Goal: Task Accomplishment & Management: Manage account settings

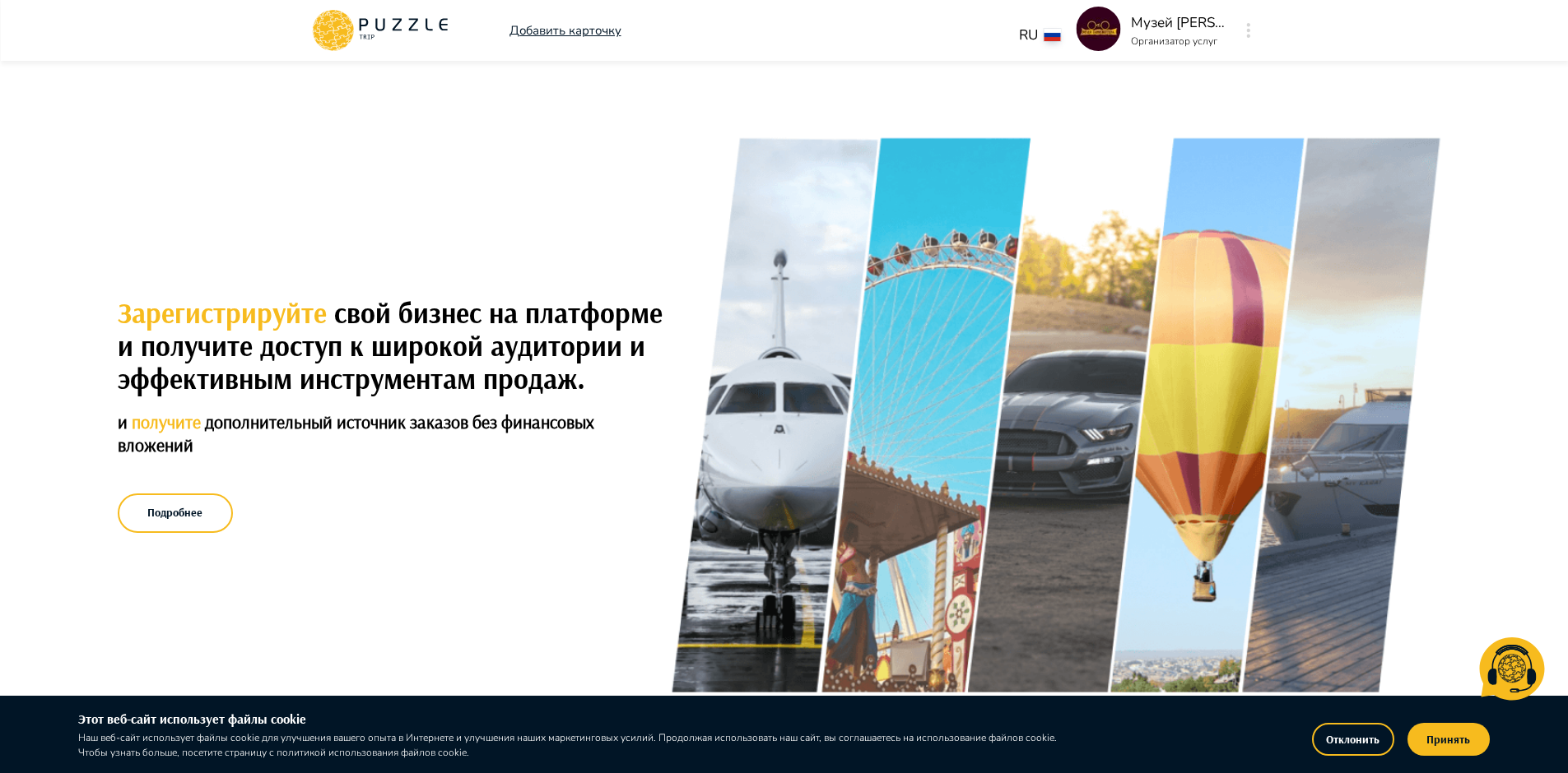
click at [1091, 28] on img at bounding box center [1099, 29] width 45 height 45
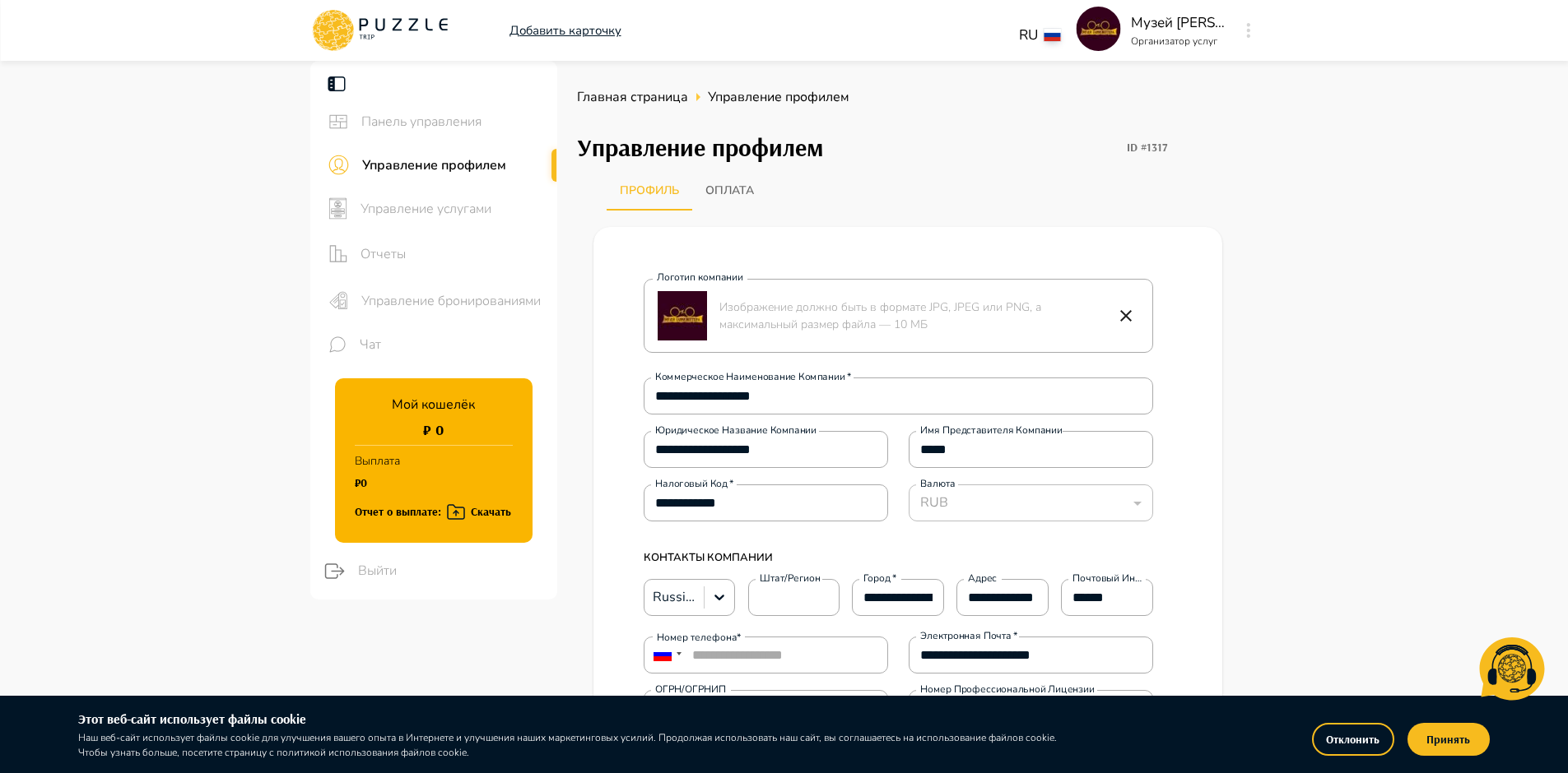
type textarea "*"
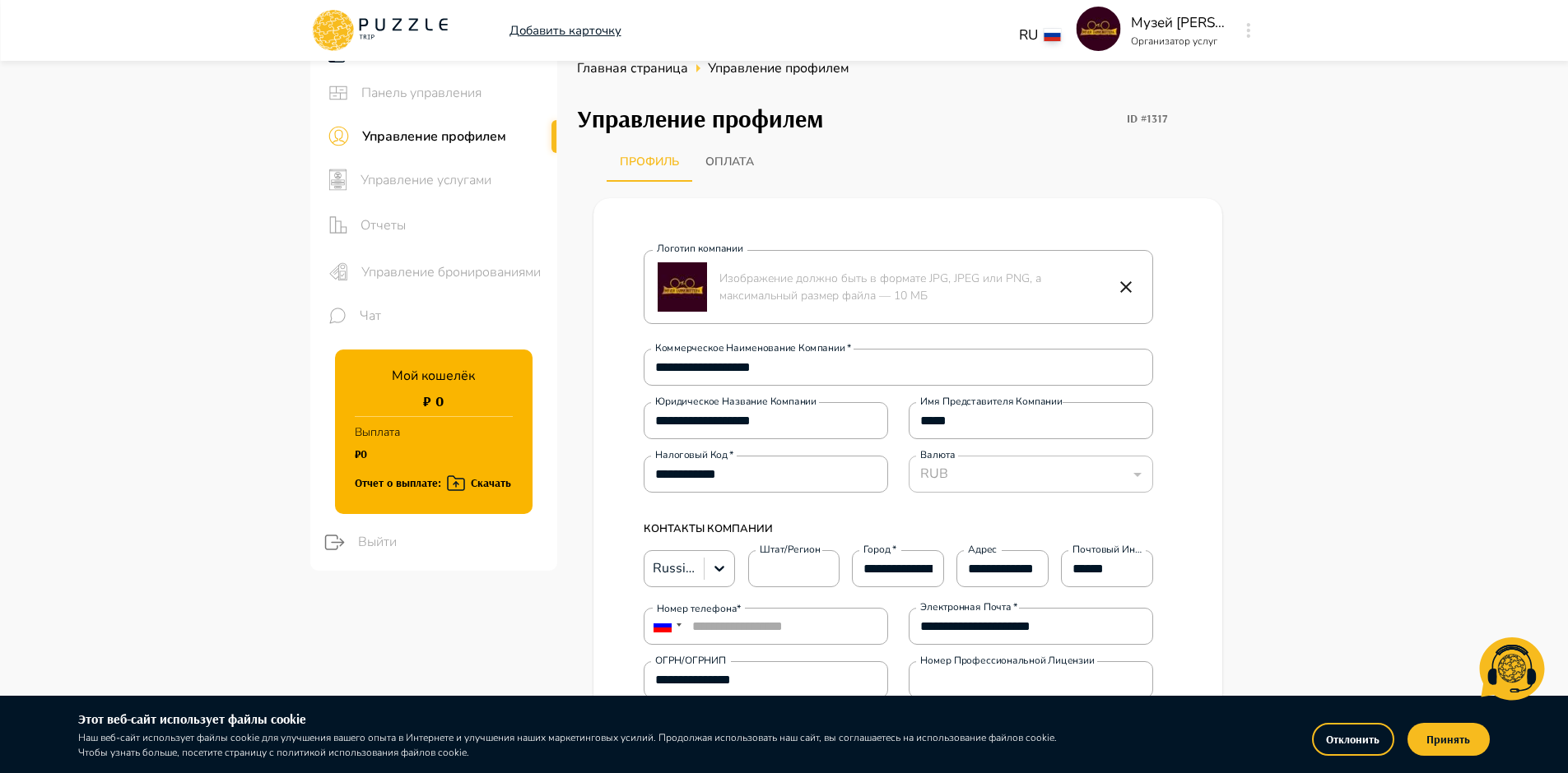
scroll to position [27, 0]
drag, startPoint x: 422, startPoint y: 179, endPoint x: 448, endPoint y: 182, distance: 26.2
click at [424, 179] on span "Управление услугами" at bounding box center [452, 182] width 184 height 20
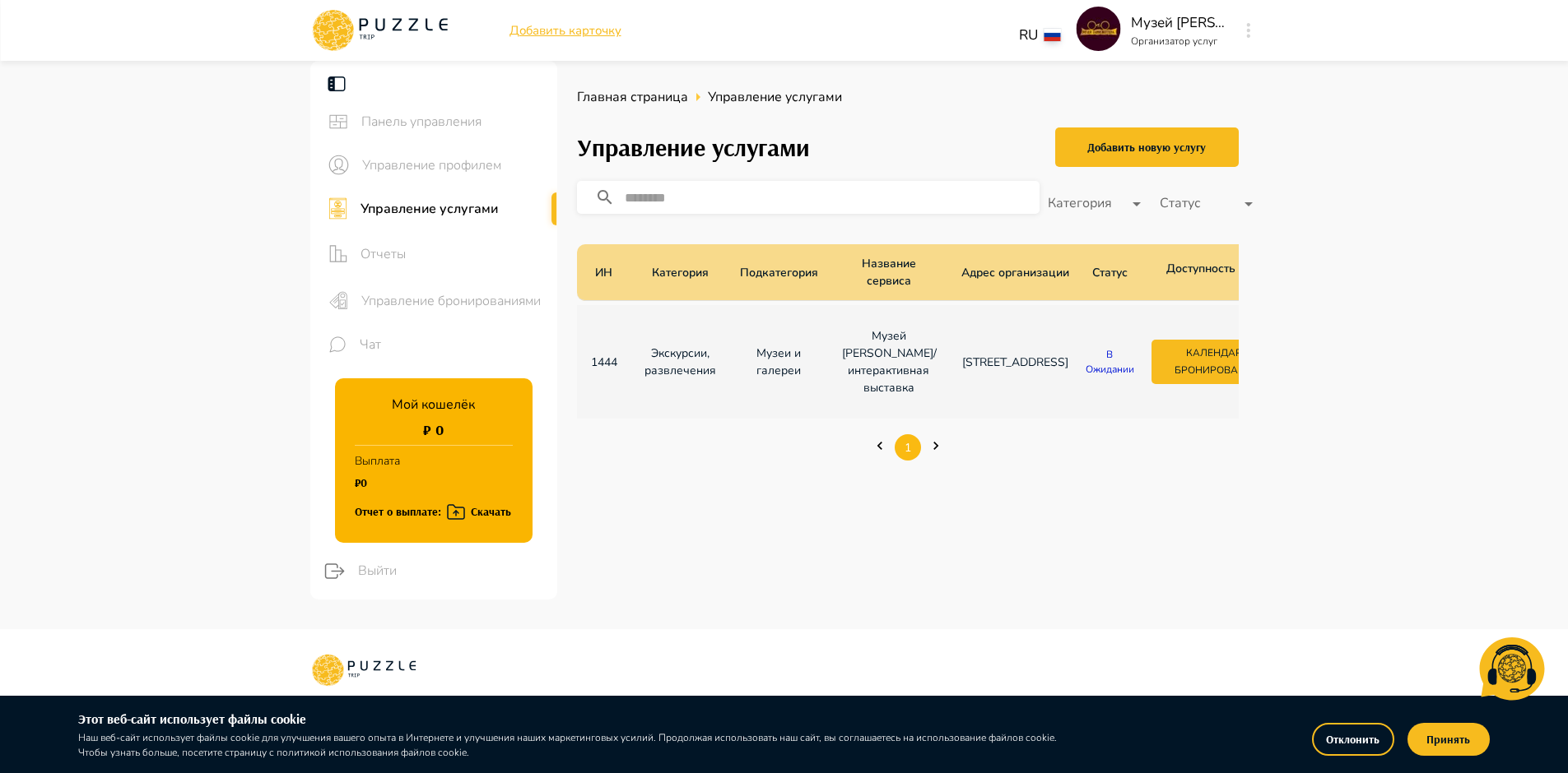
click at [1167, 532] on div "Главная страница Управление услугами Управление услугами Добавить новую услугу …" at bounding box center [908, 345] width 702 height 569
click at [1083, 367] on p "В ожидании" at bounding box center [1110, 362] width 54 height 30
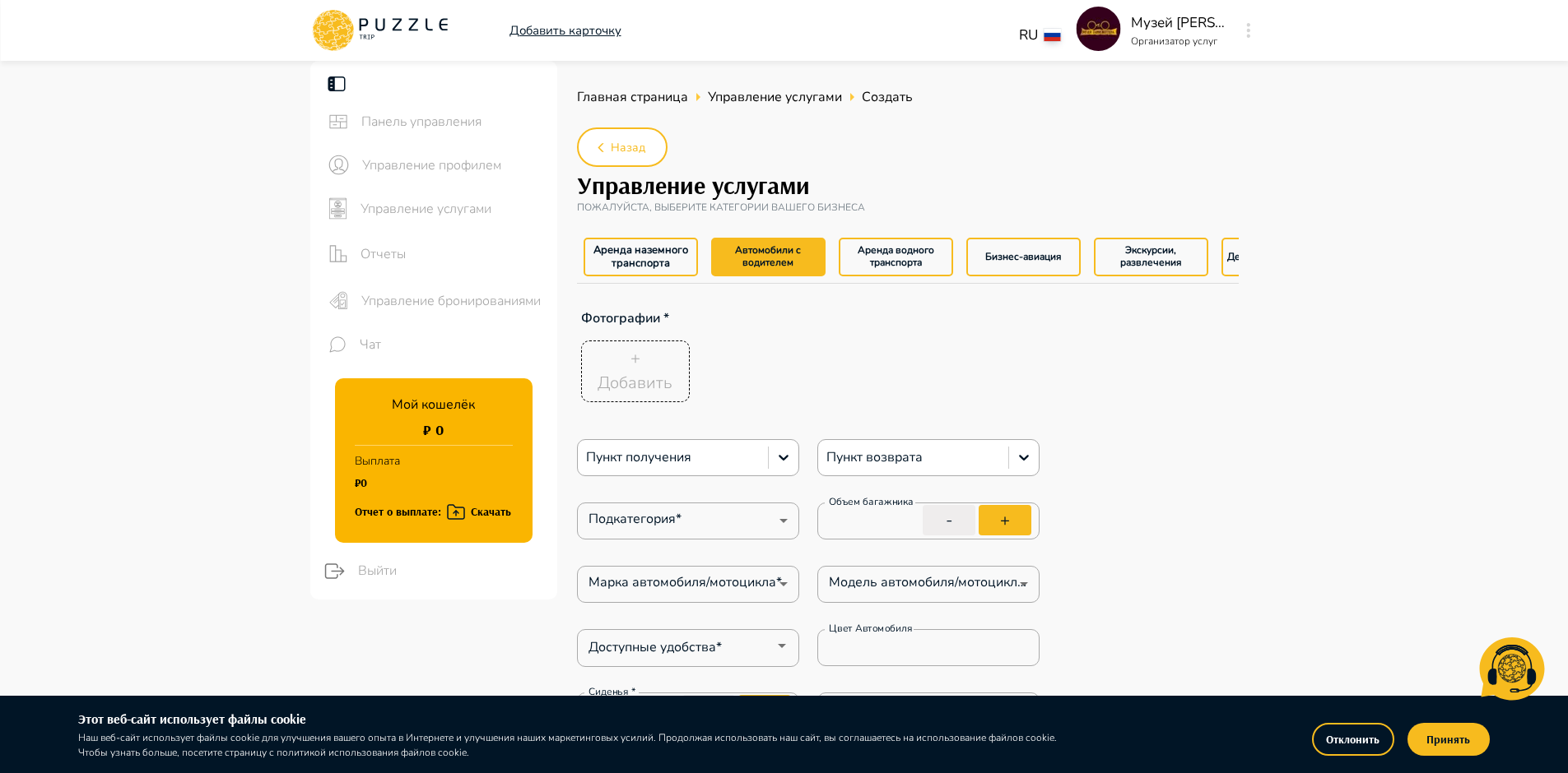
type textarea "*"
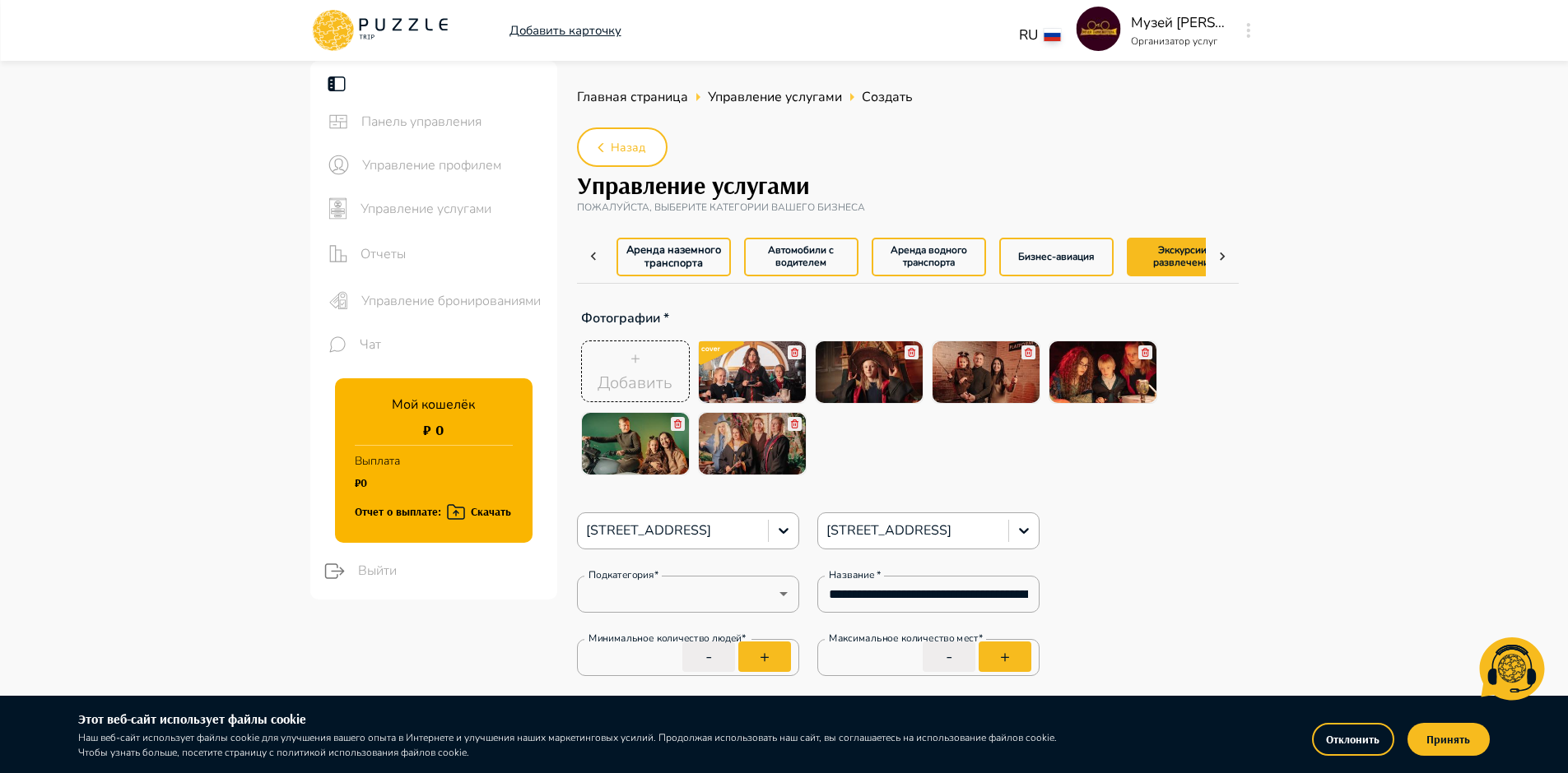
scroll to position [0, 35]
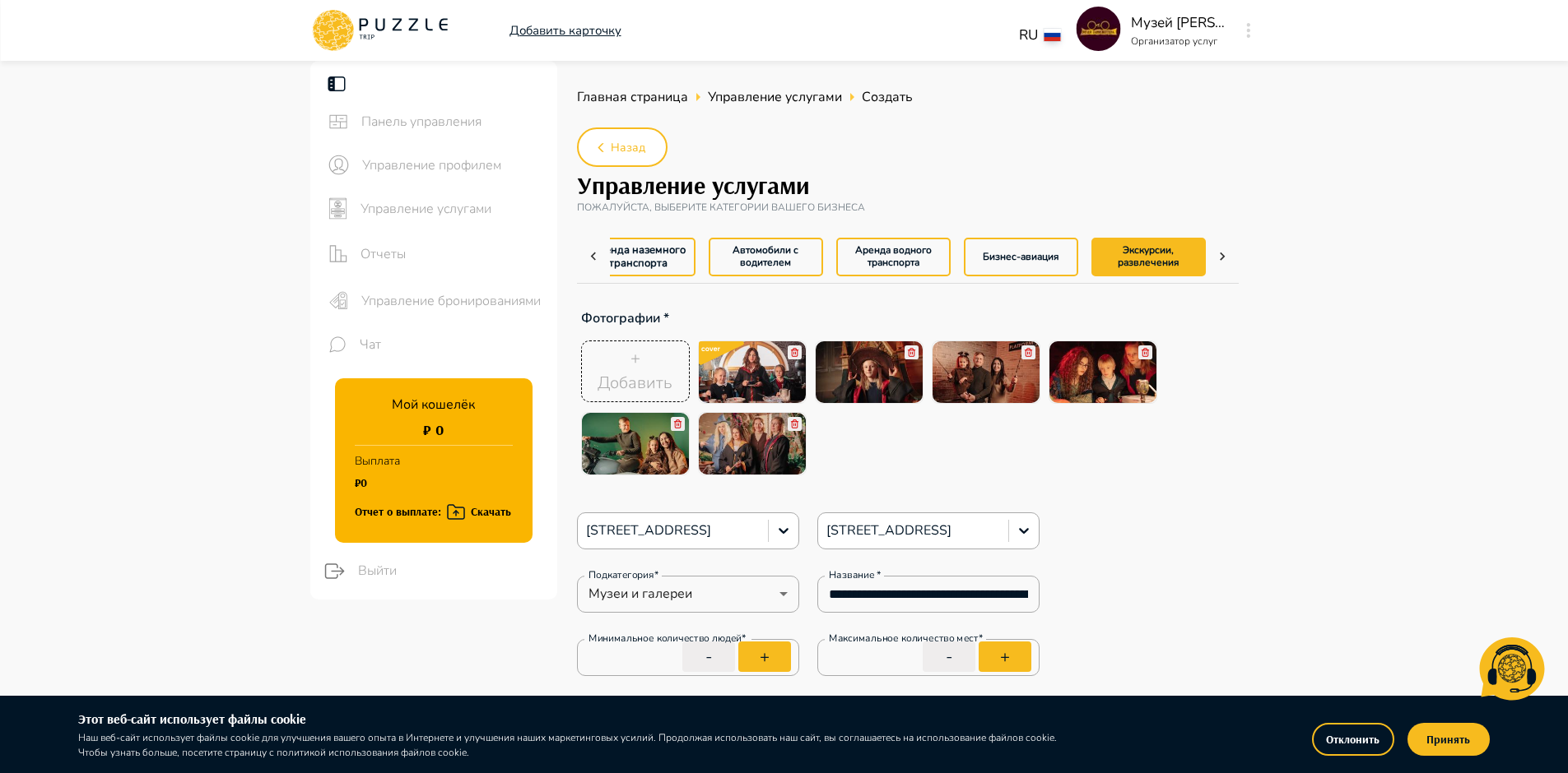
type textarea "*"
